Goal: Transaction & Acquisition: Book appointment/travel/reservation

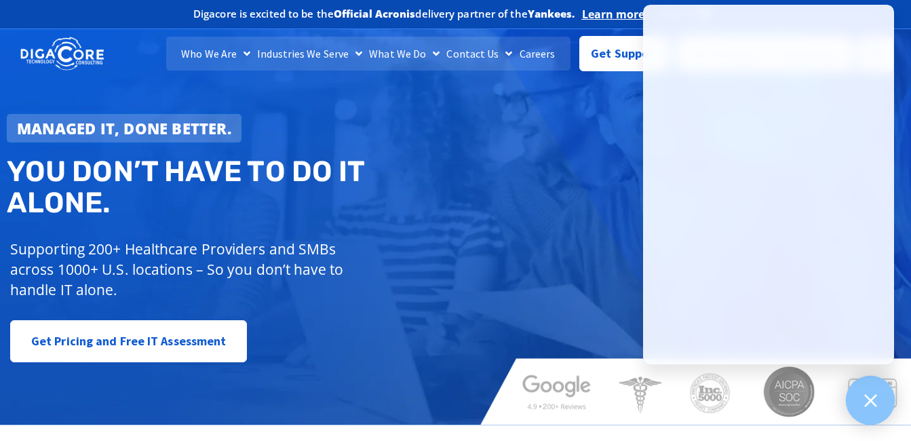
click at [863, 403] on icon at bounding box center [870, 400] width 18 height 18
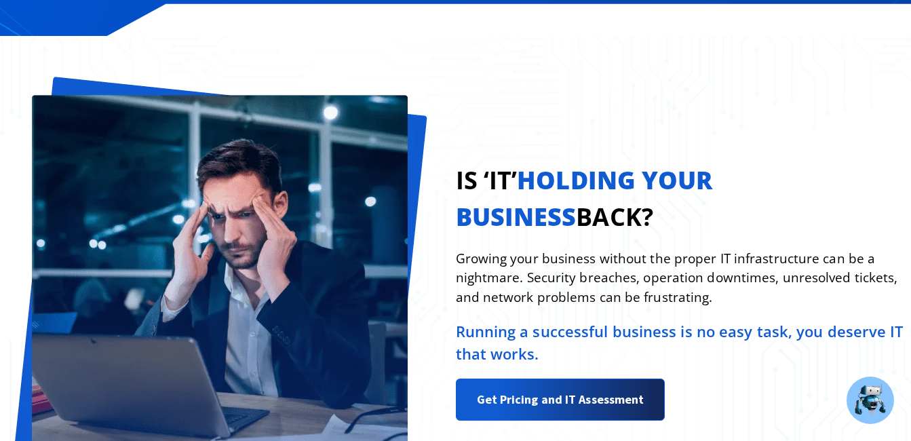
scroll to position [1085, 0]
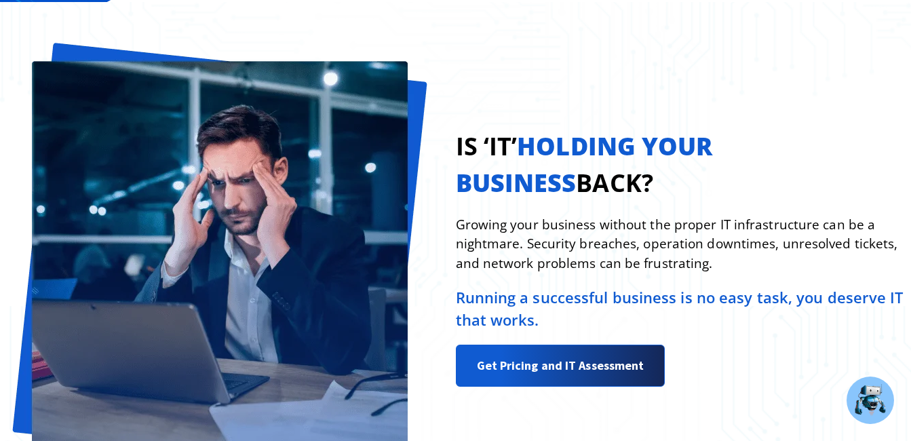
click at [577, 300] on p "Running a successful business is no easy task, you deserve IT that works." at bounding box center [681, 308] width 450 height 45
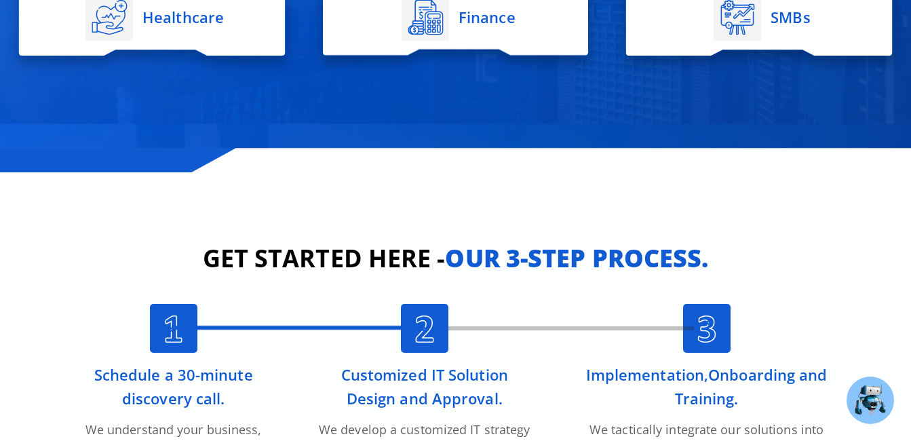
scroll to position [2713, 0]
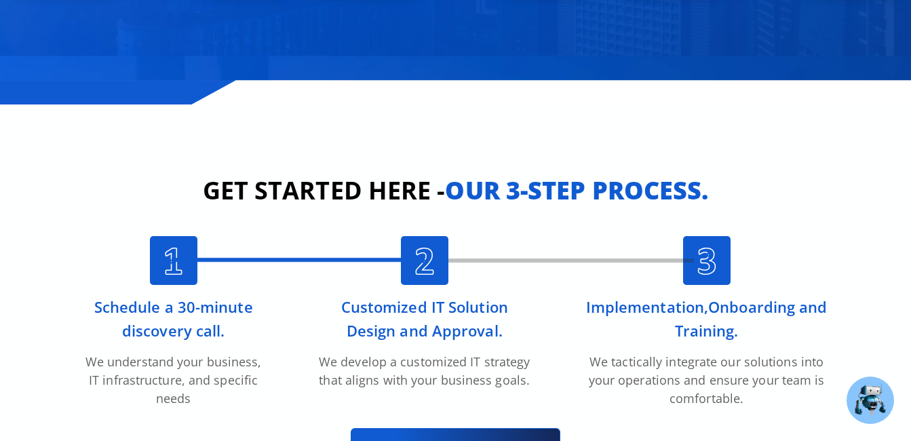
drag, startPoint x: 98, startPoint y: 292, endPoint x: 260, endPoint y: 308, distance: 162.2
click at [260, 308] on h3 "Schedule a 30-minute discovery call." at bounding box center [173, 318] width 189 height 47
drag, startPoint x: 260, startPoint y: 308, endPoint x: 525, endPoint y: 324, distance: 265.7
click at [525, 324] on h3 "Customized IT Solution Design and Approval." at bounding box center [424, 318] width 215 height 47
drag, startPoint x: 525, startPoint y: 324, endPoint x: 534, endPoint y: 326, distance: 9.0
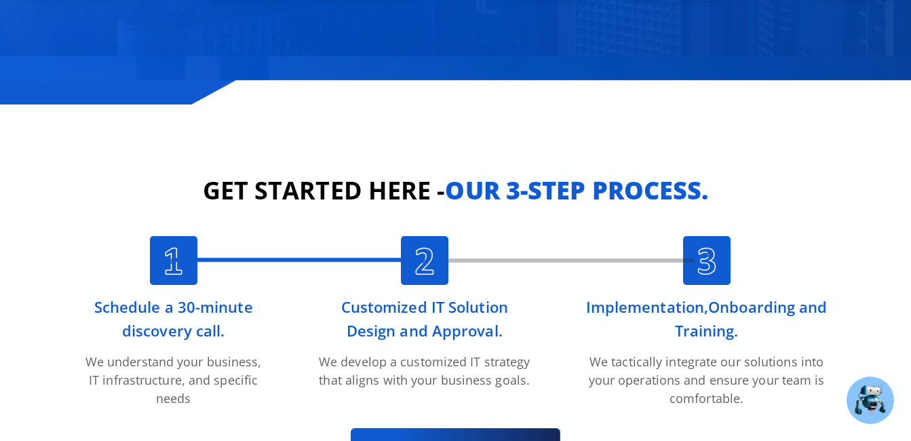
click at [534, 326] on div "Customized IT Solution Design and Approval. We develop a customized IT strategy…" at bounding box center [424, 312] width 239 height 153
drag, startPoint x: 583, startPoint y: 287, endPoint x: 780, endPoint y: 314, distance: 198.6
click at [780, 314] on div "Implementation,Onboarding and Training. We tactically integrate our solutions i…" at bounding box center [706, 322] width 271 height 172
drag, startPoint x: 780, startPoint y: 314, endPoint x: 754, endPoint y: 347, distance: 41.9
click at [754, 353] on p "We tactically integrate our solutions into your operations and ensure your team…" at bounding box center [707, 380] width 244 height 55
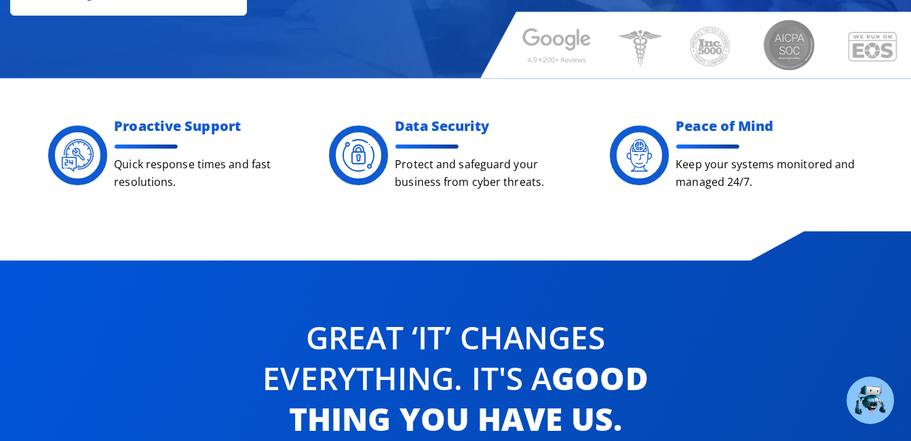
scroll to position [0, 0]
